Goal: Task Accomplishment & Management: Manage account settings

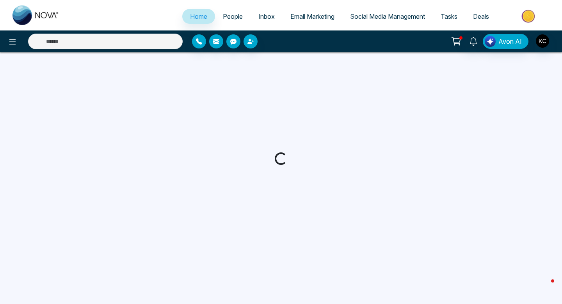
select select "*"
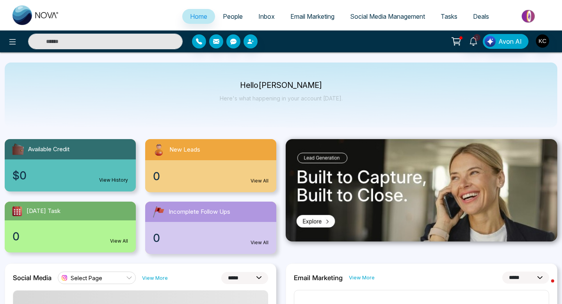
click at [259, 181] on link "View All" at bounding box center [260, 180] width 18 height 7
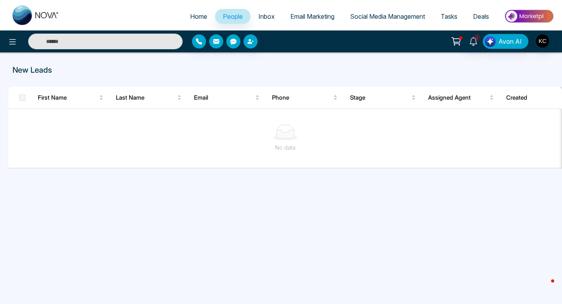
select select "*"
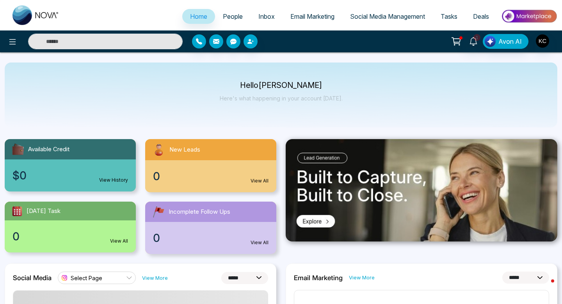
click at [176, 174] on div "0 View All" at bounding box center [210, 176] width 131 height 32
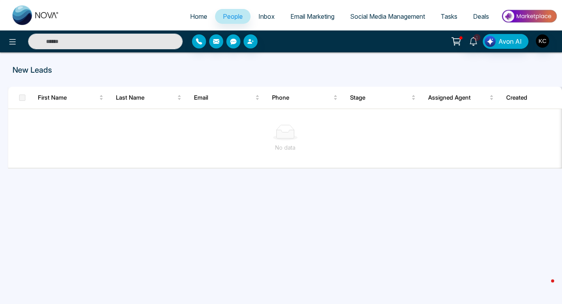
select select "*"
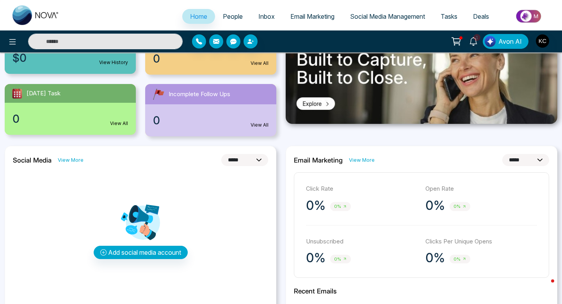
scroll to position [121, 0]
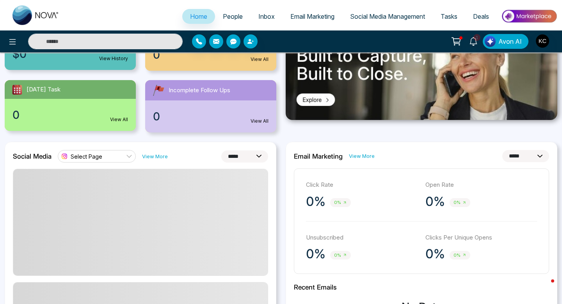
click at [236, 152] on select "**********" at bounding box center [244, 156] width 47 height 12
click at [239, 154] on select "**********" at bounding box center [244, 156] width 47 height 12
select select "*"
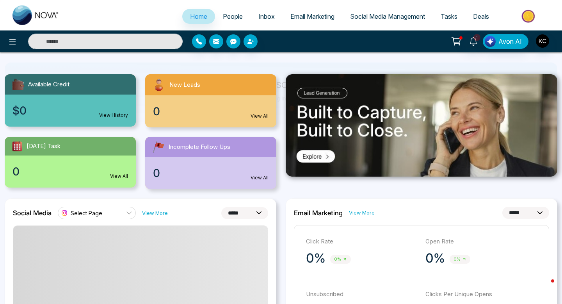
scroll to position [69, 0]
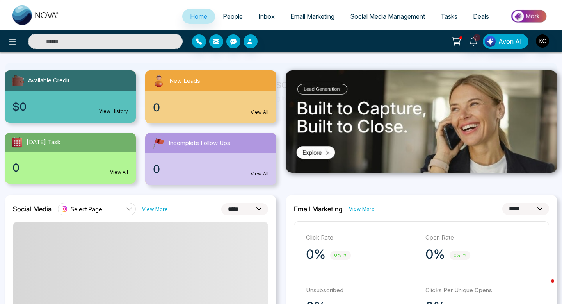
click at [257, 112] on link "View All" at bounding box center [260, 111] width 18 height 7
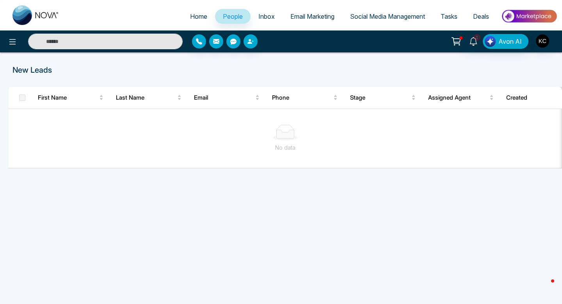
select select "*"
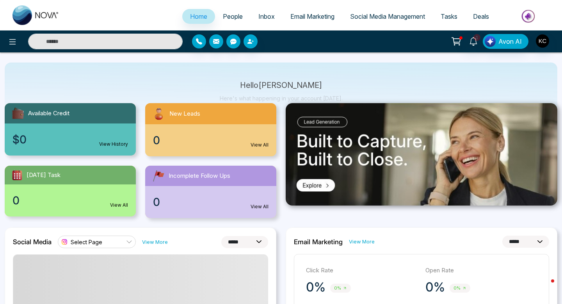
scroll to position [22, 0]
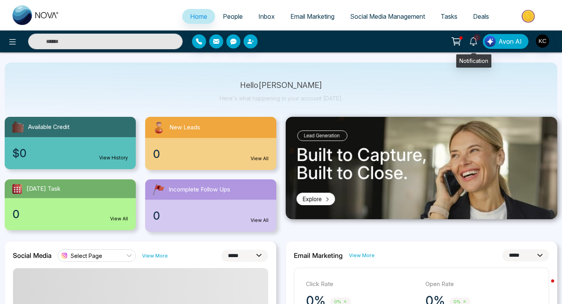
click at [474, 41] on icon at bounding box center [473, 41] width 9 height 9
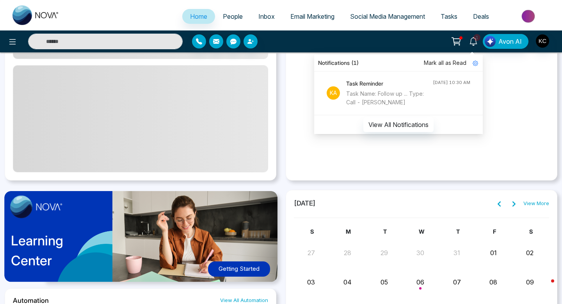
scroll to position [537, 0]
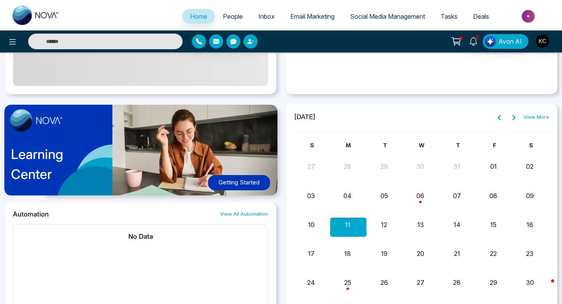
click at [348, 227] on button "11" at bounding box center [347, 224] width 5 height 9
click at [382, 225] on button "12" at bounding box center [384, 224] width 6 height 9
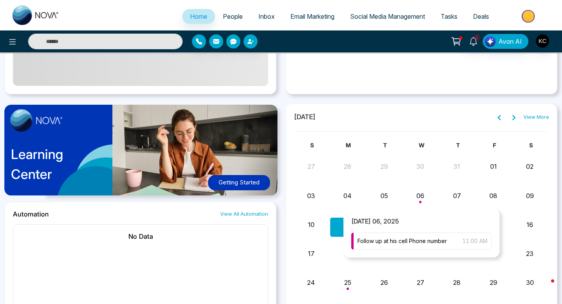
click at [421, 196] on div "Month View" at bounding box center [421, 197] width 36 height 19
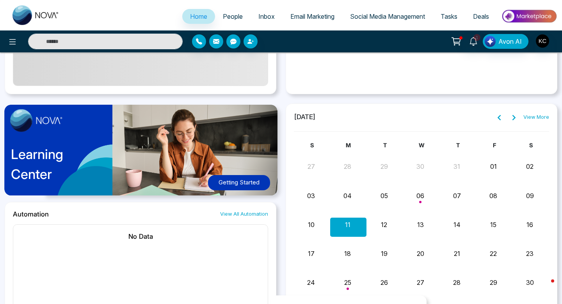
click at [348, 285] on div "Month View" at bounding box center [348, 284] width 36 height 19
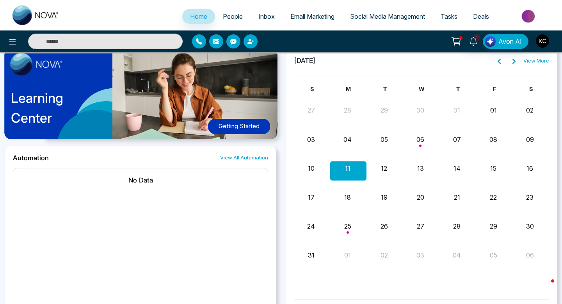
scroll to position [602, 0]
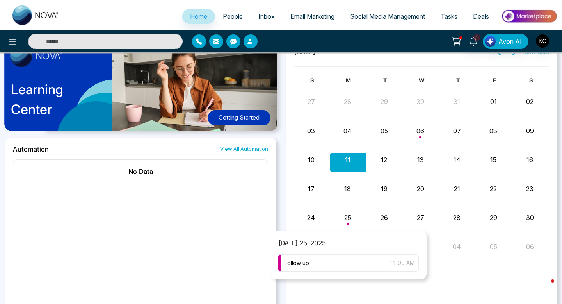
click at [349, 220] on div "Month View" at bounding box center [348, 219] width 36 height 19
click at [350, 262] on div "Follow up 11:00 AM" at bounding box center [348, 262] width 140 height 17
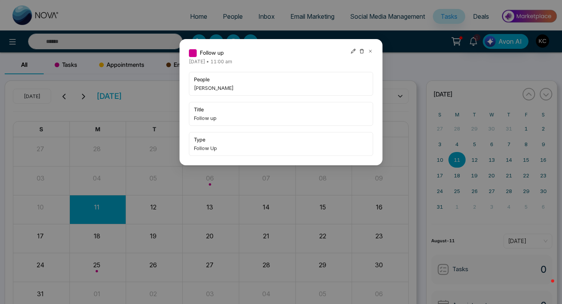
click at [370, 51] on icon at bounding box center [370, 51] width 2 height 2
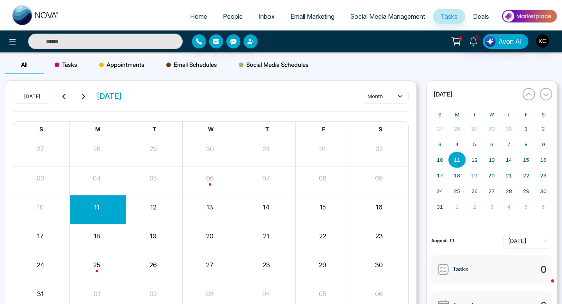
click at [228, 93] on div "[DATE] [DATE] month" at bounding box center [211, 100] width 396 height 23
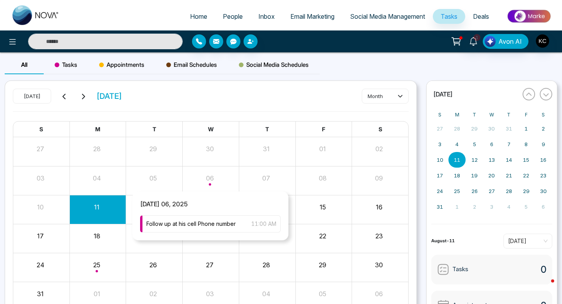
click at [210, 183] on span "Month View" at bounding box center [210, 184] width 2 height 2
click at [208, 220] on span "Follow up at his cell Phone number" at bounding box center [190, 223] width 89 height 9
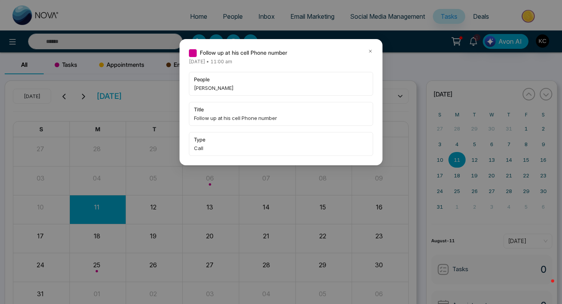
click at [369, 50] on icon at bounding box center [370, 50] width 5 height 5
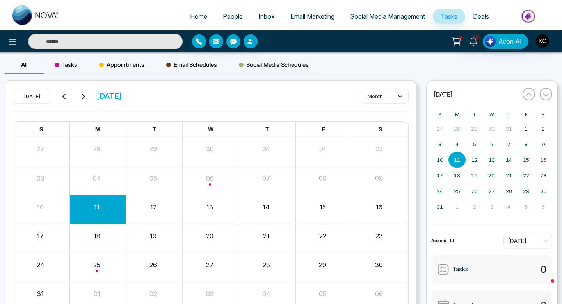
select select "*"
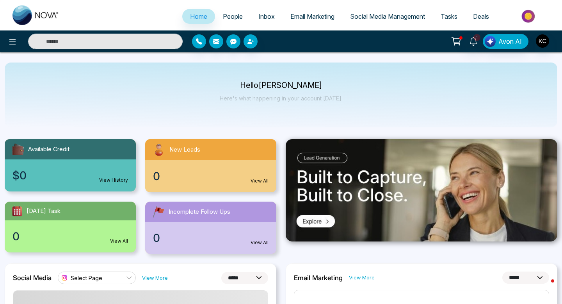
click at [255, 178] on link "View All" at bounding box center [260, 180] width 18 height 7
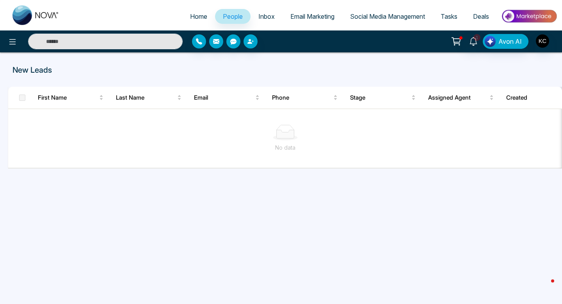
select select "*"
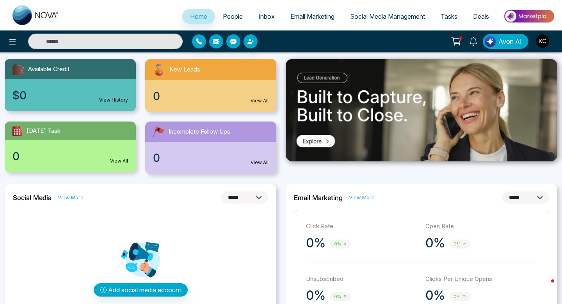
scroll to position [81, 0]
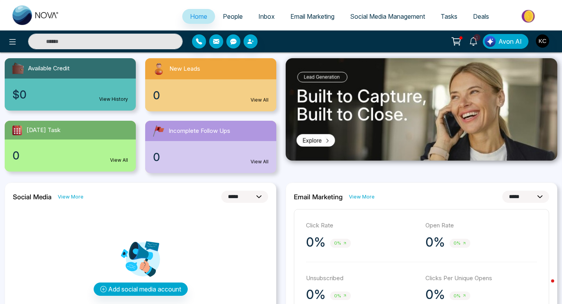
click at [237, 192] on select "**********" at bounding box center [244, 196] width 47 height 12
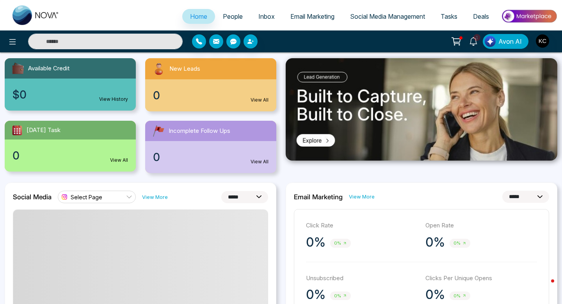
select select "*"
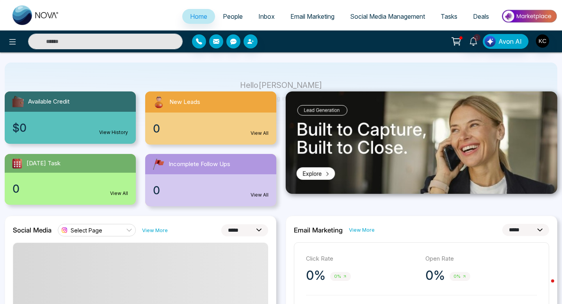
scroll to position [45, 0]
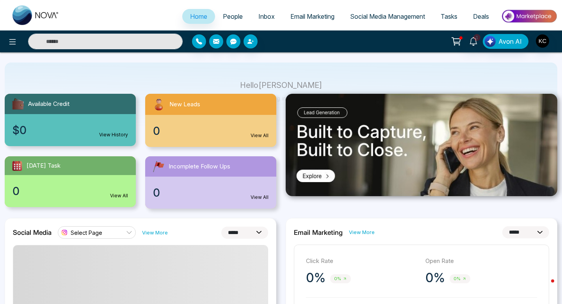
click at [261, 136] on link "View All" at bounding box center [260, 135] width 18 height 7
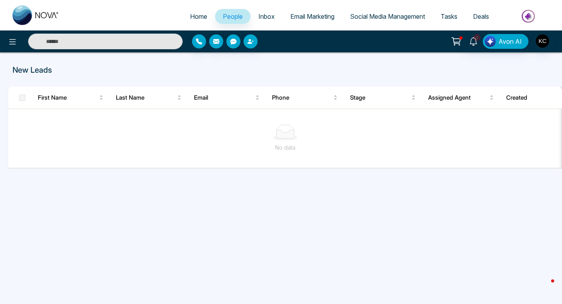
select select "*"
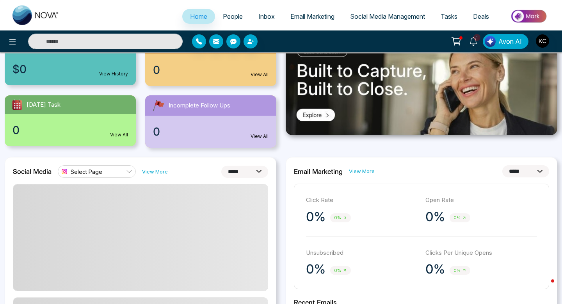
scroll to position [108, 0]
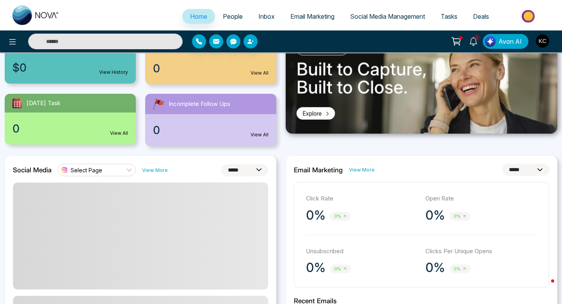
click at [357, 169] on link "View More" at bounding box center [362, 169] width 26 height 7
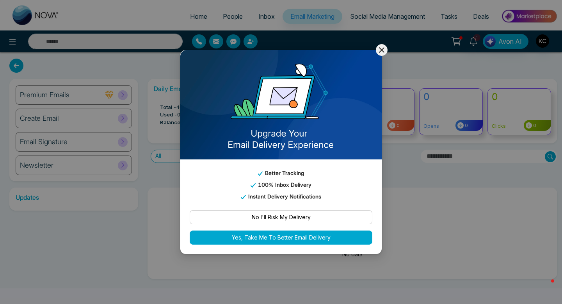
click at [382, 47] on icon at bounding box center [381, 49] width 9 height 9
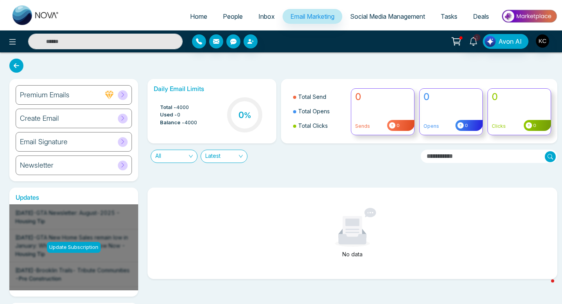
select select "*"
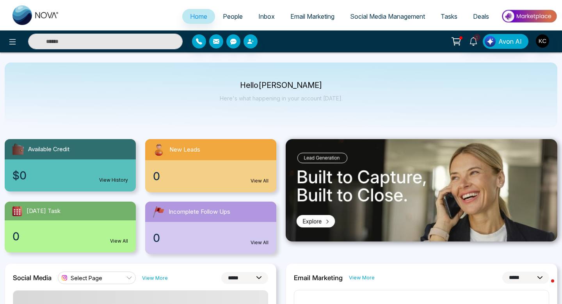
click at [257, 180] on link "View All" at bounding box center [260, 180] width 18 height 7
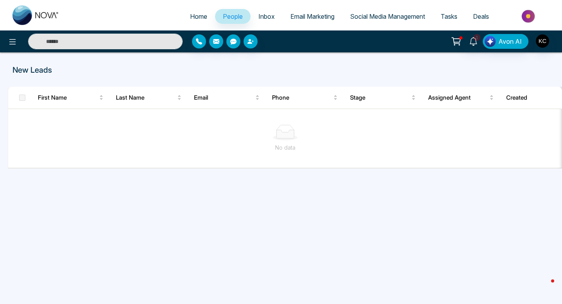
select select "*"
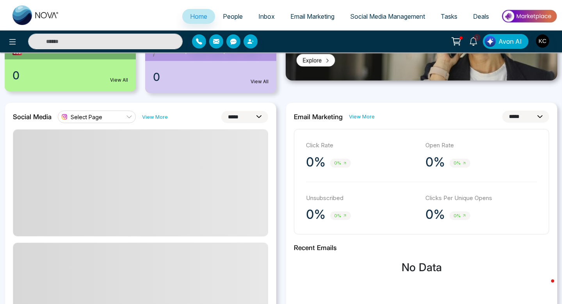
scroll to position [163, 0]
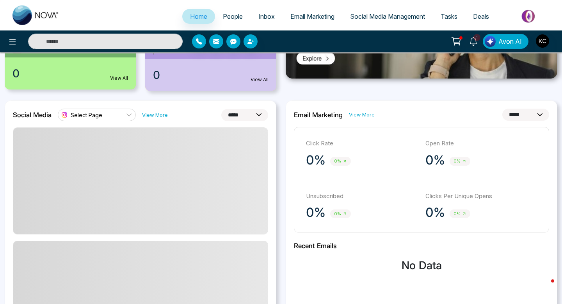
click at [360, 112] on link "View More" at bounding box center [362, 114] width 26 height 7
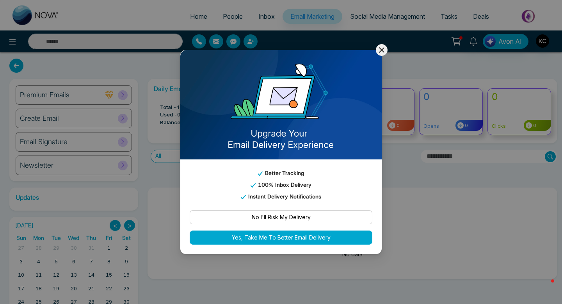
click at [384, 52] on icon at bounding box center [381, 49] width 5 height 5
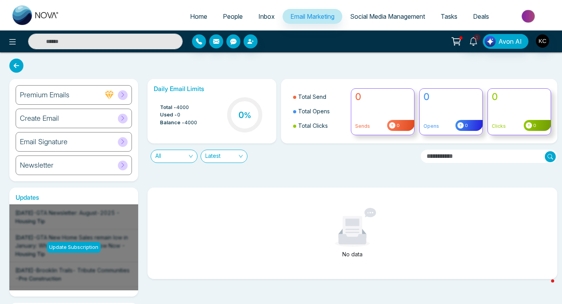
select select "*"
